Goal: Information Seeking & Learning: Learn about a topic

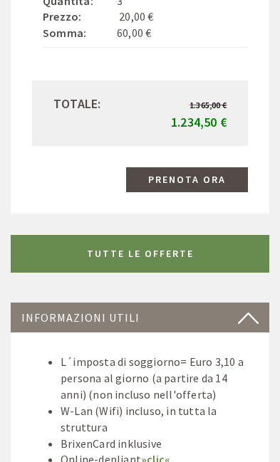
scroll to position [3661, 0]
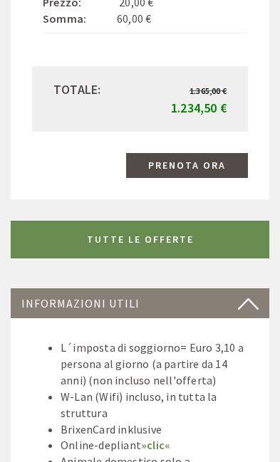
click at [199, 221] on link "TUTTE LE OFFERTE" at bounding box center [140, 240] width 258 height 38
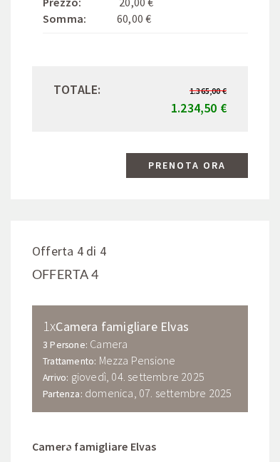
scroll to position [603, 0]
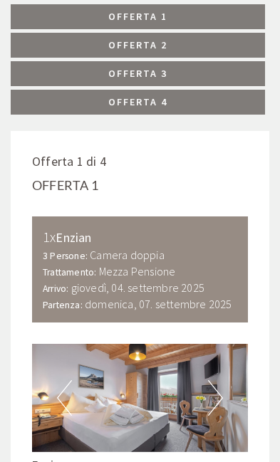
click at [202, 97] on link "Offerta 4" at bounding box center [138, 102] width 254 height 25
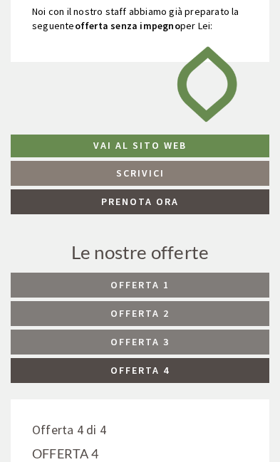
click at [197, 275] on link "Offerta 1" at bounding box center [140, 285] width 258 height 25
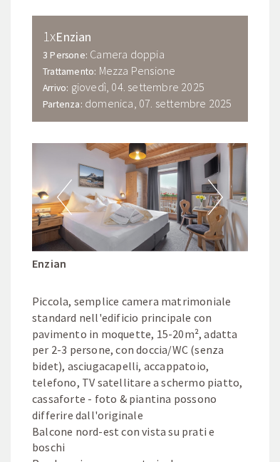
scroll to position [803, 0]
click at [215, 191] on button "Next" at bounding box center [215, 197] width 15 height 36
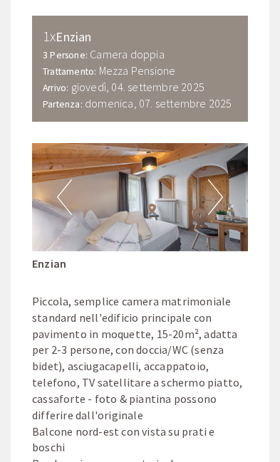
click at [232, 189] on img at bounding box center [140, 197] width 216 height 108
click at [217, 186] on button "Next" at bounding box center [215, 197] width 15 height 36
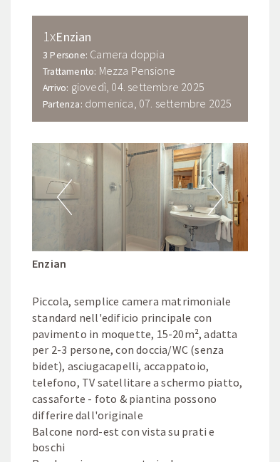
click at [221, 181] on button "Next" at bounding box center [215, 197] width 15 height 36
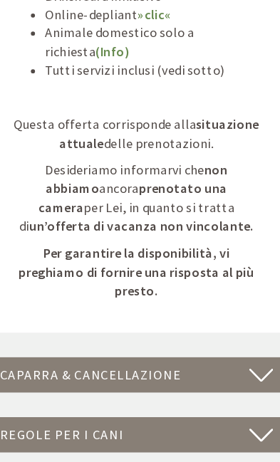
scroll to position [2026, 0]
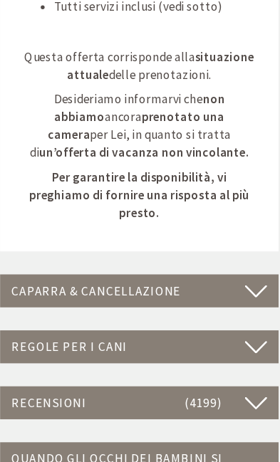
click at [238, 310] on icon at bounding box center [248, 322] width 21 height 24
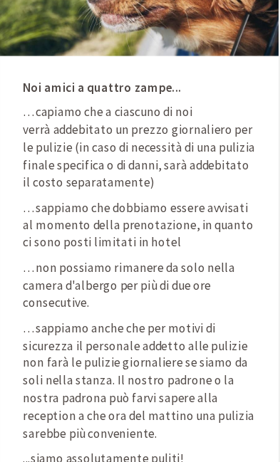
scroll to position [2493, 0]
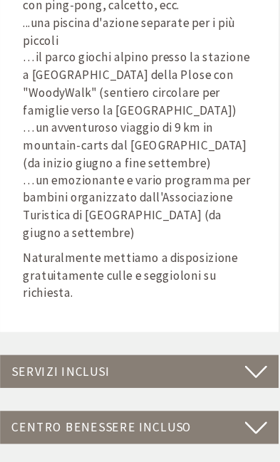
scroll to position [3989, 0]
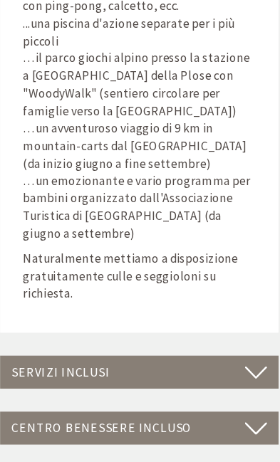
click at [240, 334] on icon at bounding box center [248, 346] width 21 height 24
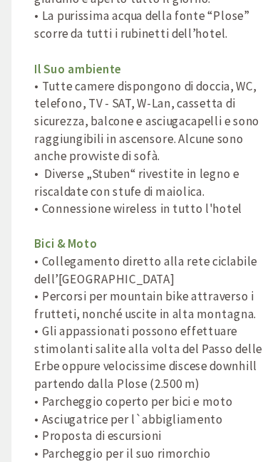
scroll to position [5160, 0]
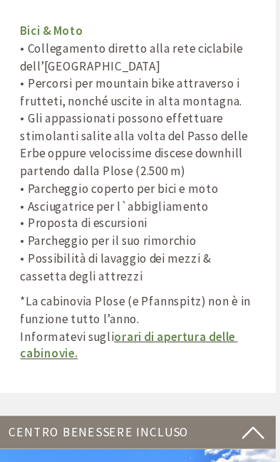
scroll to position [5358, 0]
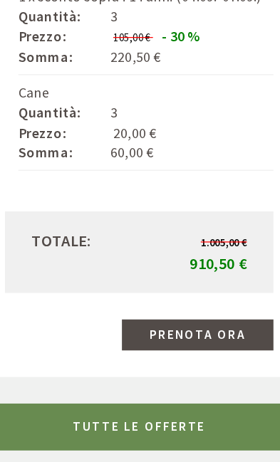
scroll to position [1473, 0]
